Goal: Task Accomplishment & Management: Complete application form

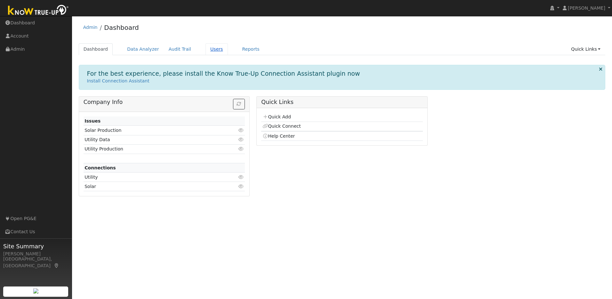
click at [211, 50] on link "Users" at bounding box center [217, 49] width 22 height 12
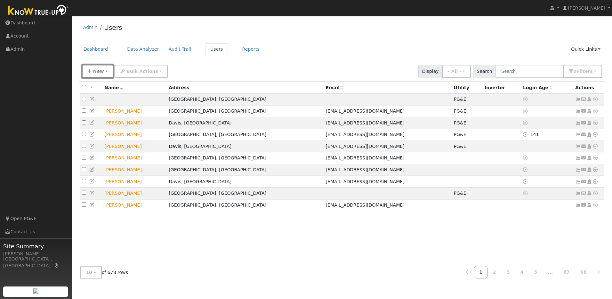
click at [101, 72] on span "New" at bounding box center [98, 71] width 11 height 5
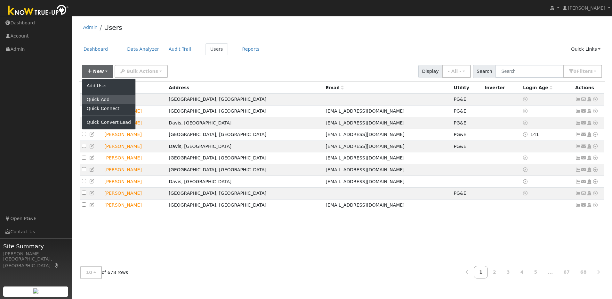
click at [105, 100] on link "Quick Add" at bounding box center [108, 99] width 53 height 9
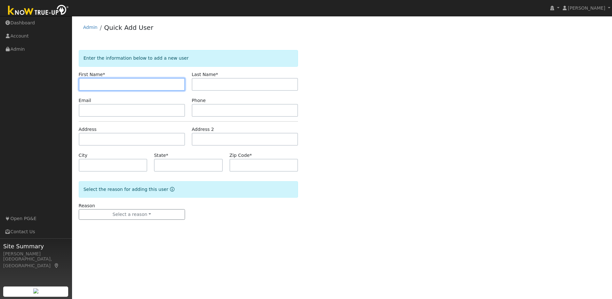
paste input "[PERSON_NAME]"
type input "[PERSON_NAME]"
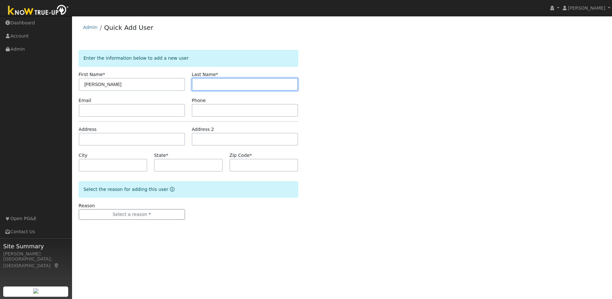
click at [251, 85] on input "text" at bounding box center [245, 84] width 106 height 13
paste input "[PERSON_NAME]"
type input "[PERSON_NAME]"
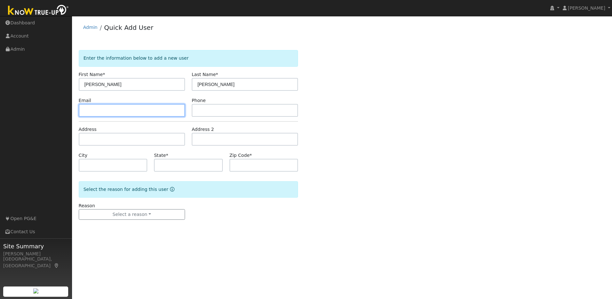
click at [126, 111] on input "text" at bounding box center [132, 110] width 106 height 13
paste input "[EMAIL_ADDRESS][DOMAIN_NAME]"
type input "[EMAIL_ADDRESS][DOMAIN_NAME]"
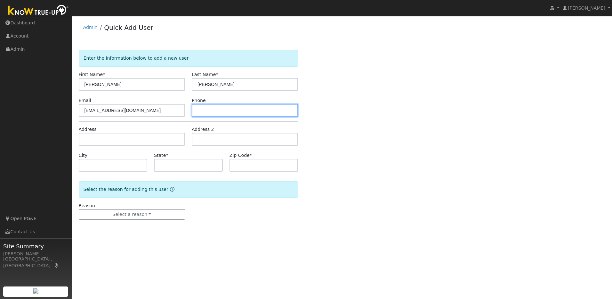
click at [211, 108] on input "text" at bounding box center [245, 110] width 106 height 13
paste input "[PHONE_NUMBER]"
type input "[PHONE_NUMBER]"
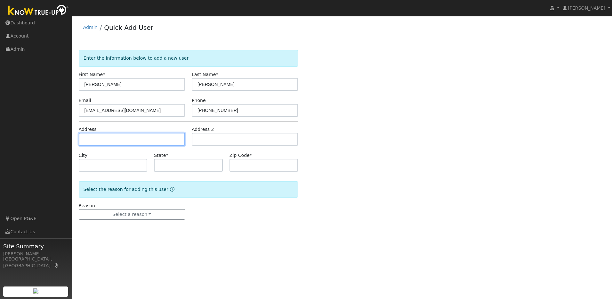
click at [150, 140] on input "text" at bounding box center [132, 139] width 106 height 13
paste input "143 Lost CreekDr."
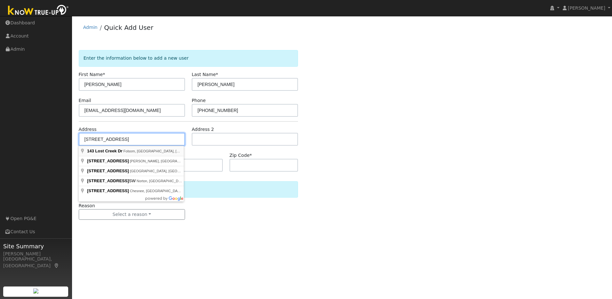
type input "[STREET_ADDRESS]"
type input "Folsom"
type input "CA"
type input "95630"
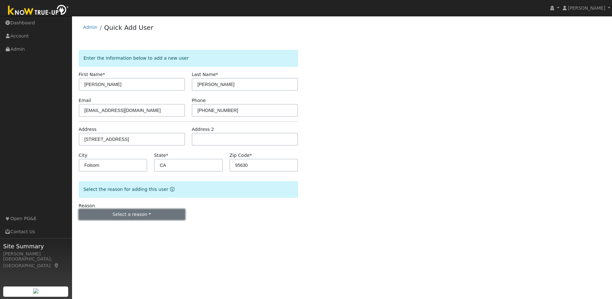
click at [165, 211] on button "Select a reason" at bounding box center [132, 214] width 106 height 11
click at [110, 225] on link "New lead" at bounding box center [114, 227] width 71 height 9
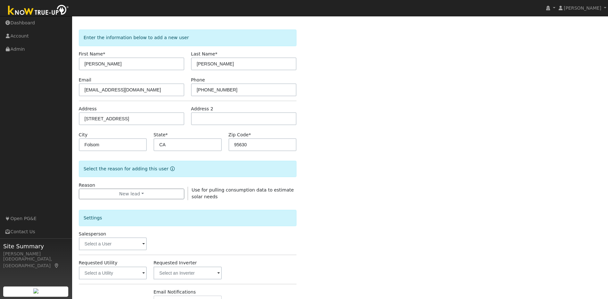
scroll to position [116, 0]
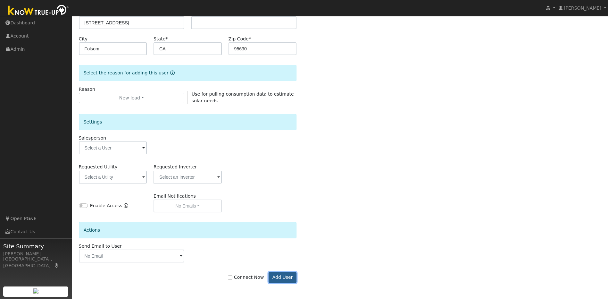
click at [292, 277] on button "Add User" at bounding box center [282, 277] width 28 height 11
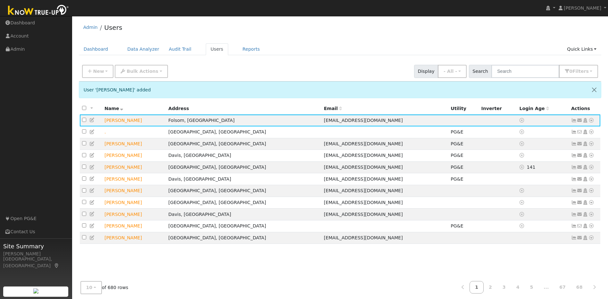
click at [91, 122] on icon at bounding box center [92, 120] width 6 height 4
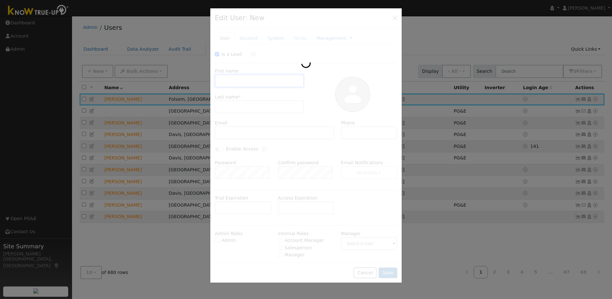
checkbox input "true"
type input "Gregg"
type input "Wyant"
type input "dadwyant@gmail.com"
type input "916-947-1335"
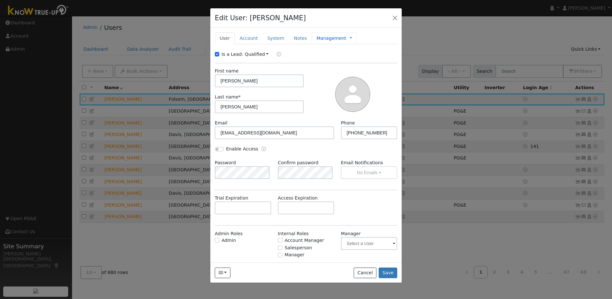
click at [317, 38] on link "Management" at bounding box center [332, 38] width 30 height 7
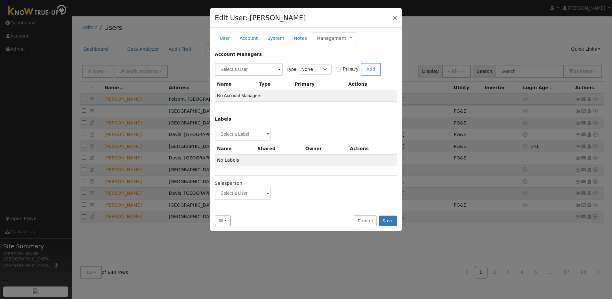
click at [268, 193] on span at bounding box center [268, 193] width 3 height 7
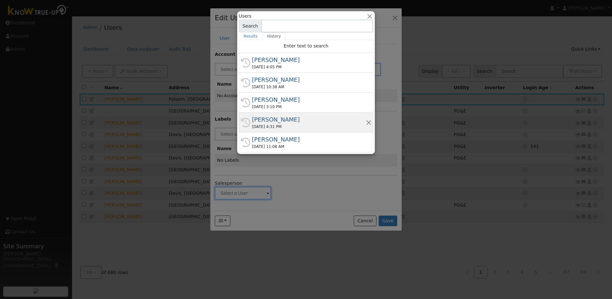
click at [271, 124] on div "08/15/2025 4:31 PM" at bounding box center [309, 127] width 114 height 6
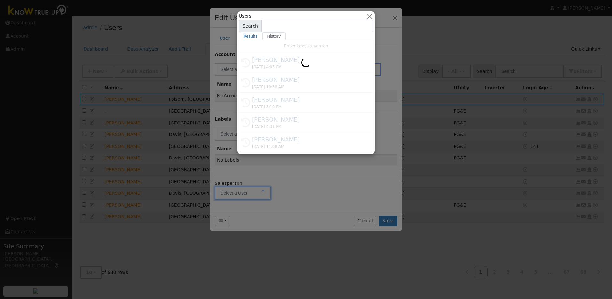
type input "Munro Boyd"
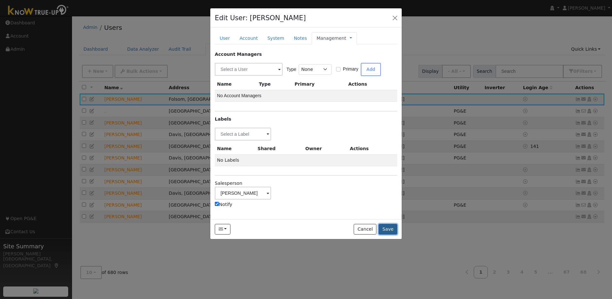
click at [387, 228] on button "Save" at bounding box center [388, 229] width 19 height 11
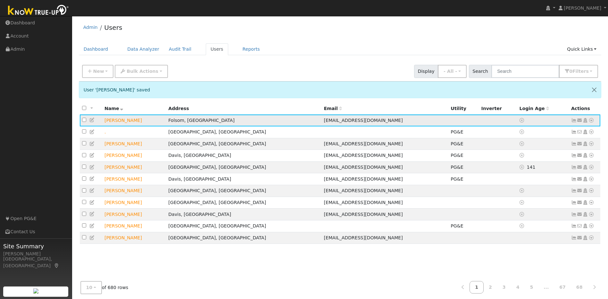
click at [590, 121] on icon at bounding box center [591, 120] width 6 height 4
click at [523, 156] on link "Import From CSV" at bounding box center [523, 154] width 47 height 9
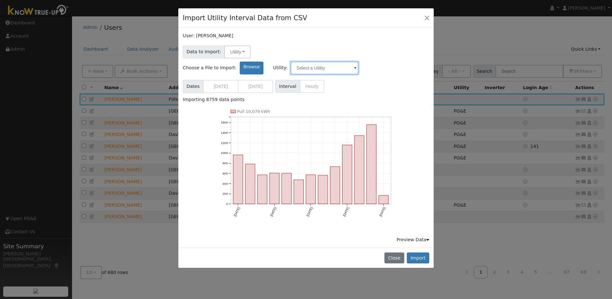
click at [359, 62] on input "text" at bounding box center [325, 68] width 68 height 13
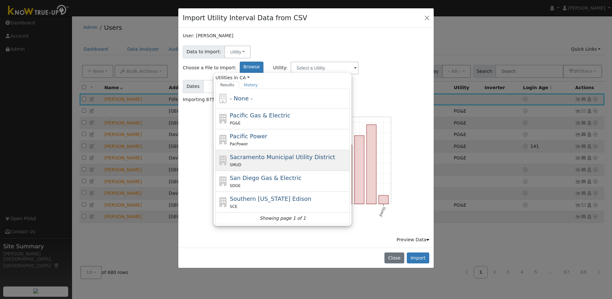
click at [349, 161] on div "SMUD" at bounding box center [289, 164] width 119 height 7
type input "Sacramento Municipal Utility District"
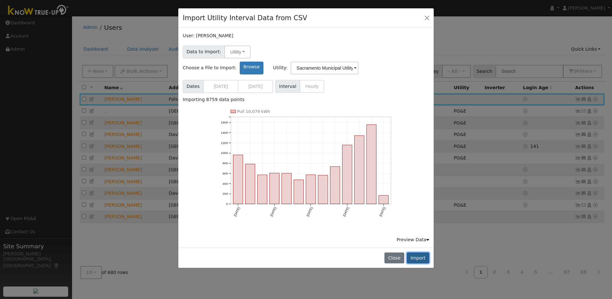
click at [416, 252] on button "Import" at bounding box center [418, 257] width 22 height 11
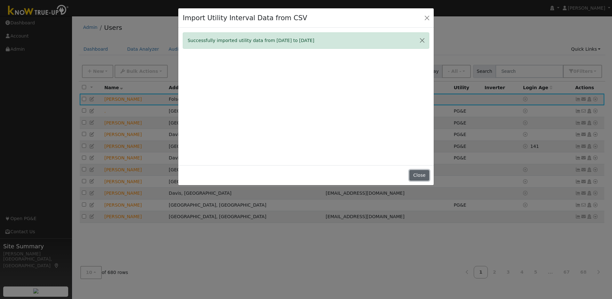
click at [426, 176] on button "Close" at bounding box center [420, 175] width 20 height 11
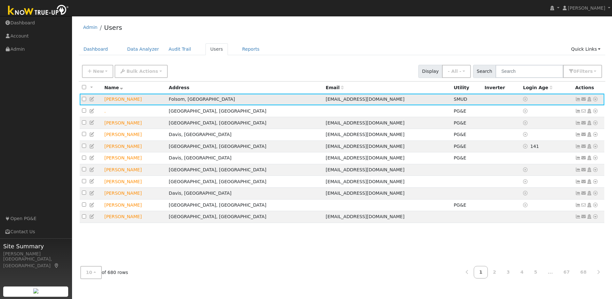
click at [576, 101] on icon at bounding box center [579, 99] width 6 height 4
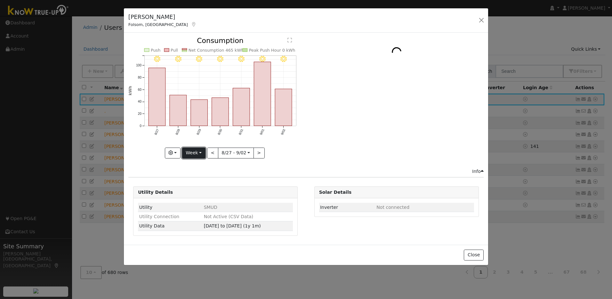
click at [197, 152] on button "Week" at bounding box center [193, 152] width 23 height 11
click at [195, 192] on link "Year" at bounding box center [205, 192] width 45 height 9
type input "2024-09-01"
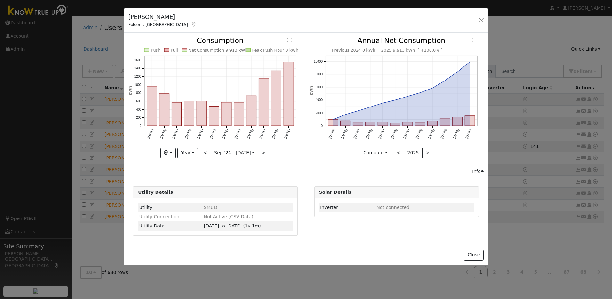
drag, startPoint x: 195, startPoint y: 192, endPoint x: 311, endPoint y: 305, distance: 161.7
click at [311, 298] on html "Shirley Cintron Shirley Cintron Profile My Company Help Center Terms Of Service…" at bounding box center [306, 149] width 612 height 299
click at [540, 34] on div "Gregg Wyant Folsom, CA Default Account Default Account 143 Lost Creek Drive, Fo…" at bounding box center [306, 149] width 612 height 299
click at [483, 22] on button "button" at bounding box center [481, 20] width 9 height 9
